Goal: Use online tool/utility: Utilize a website feature to perform a specific function

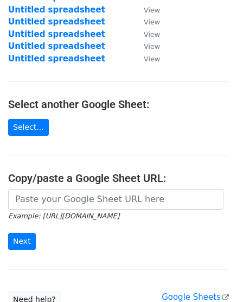
scroll to position [111, 0]
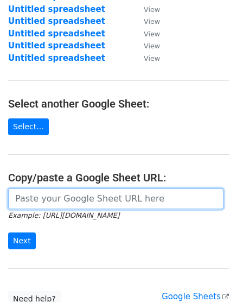
click at [39, 205] on input "url" at bounding box center [116, 198] width 216 height 21
paste input "https://docs.google.com/spreadsheets/d/1kDzHjEsQpM0Yo5gEL_JmjsceuufZannvsKv4cY0…"
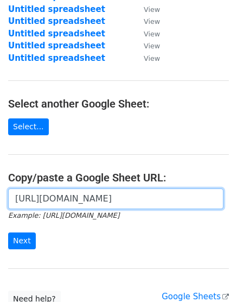
scroll to position [0, 230]
type input "https://docs.google.com/spreadsheets/d/1kDzHjEsQpM0Yo5gEL_JmjsceuufZannvsKv4cY0…"
click at [8, 232] on input "Next" at bounding box center [22, 240] width 28 height 17
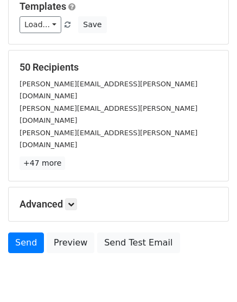
scroll to position [120, 0]
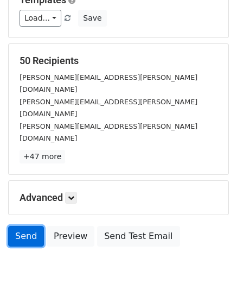
click at [21, 226] on link "Send" at bounding box center [26, 236] width 36 height 21
